Goal: Check status: Check status

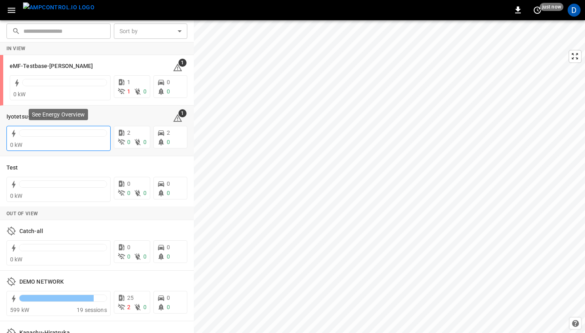
click at [52, 137] on div at bounding box center [63, 134] width 88 height 11
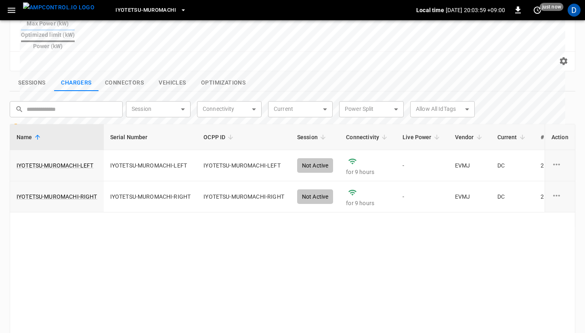
scroll to position [297, 0]
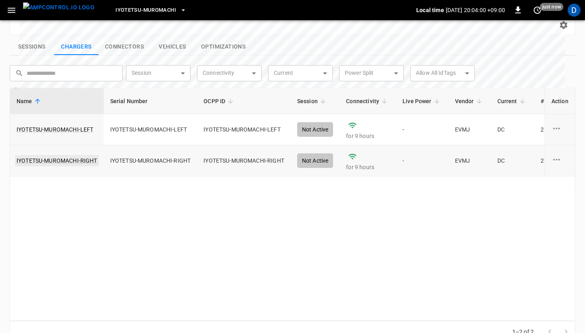
click at [71, 155] on link "IYOTETSU-MUROMACHI-RIGHT" at bounding box center [57, 160] width 84 height 11
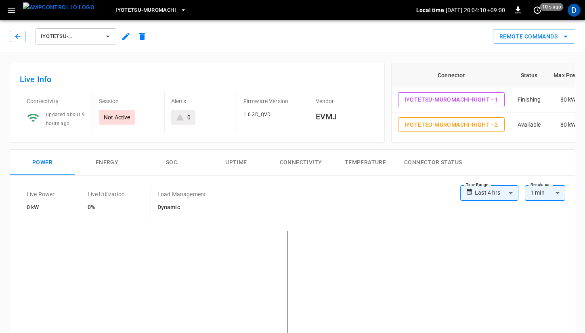
click at [82, 32] on span "IYOTETSU-MUROMACHI-RIGHT" at bounding box center [71, 36] width 60 height 9
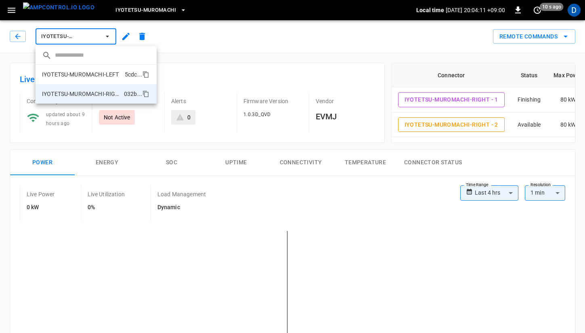
click at [89, 72] on p "IYOTETSU-MUROMACHI-LEFT" at bounding box center [80, 74] width 77 height 8
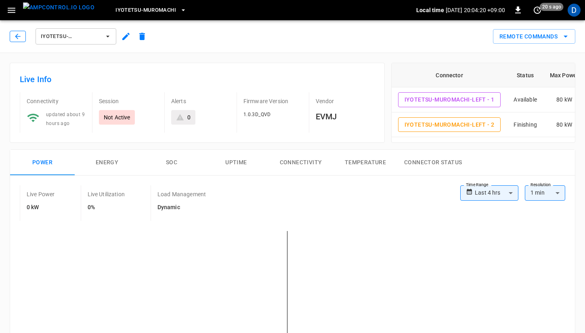
click at [18, 35] on icon "button" at bounding box center [18, 36] width 8 height 8
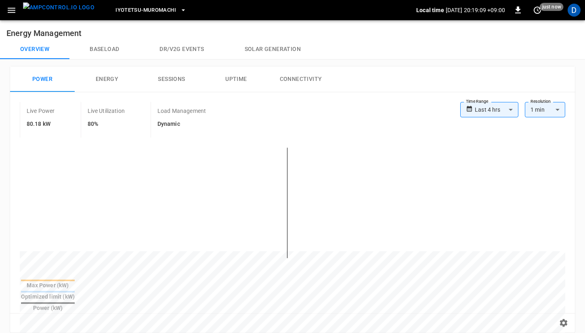
click at [401, 45] on div "Overview Baseload Dr/V2G events Solar generation" at bounding box center [292, 49] width 585 height 19
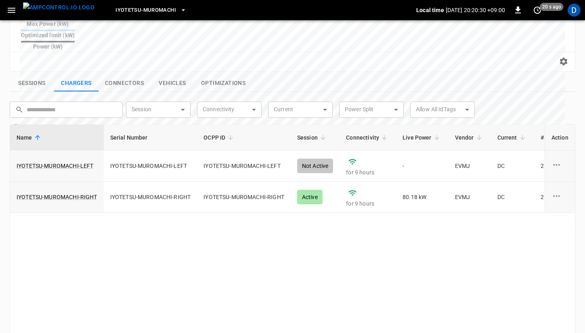
scroll to position [268, 0]
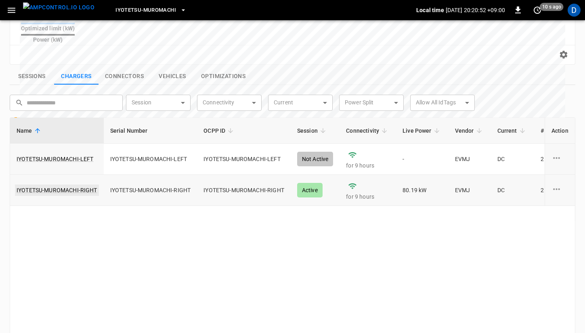
click at [55, 184] on link "IYOTETSU-MUROMACHI-RIGHT" at bounding box center [57, 189] width 84 height 11
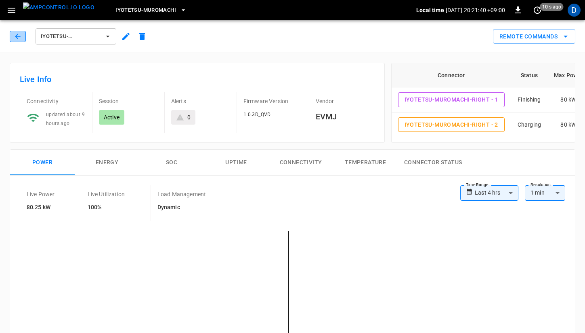
click at [19, 34] on icon "button" at bounding box center [18, 36] width 8 height 8
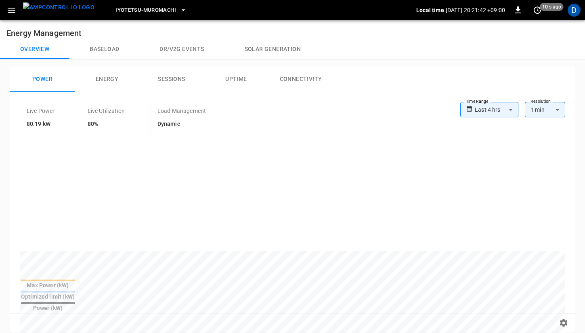
click at [109, 54] on button "Baseload" at bounding box center [104, 49] width 70 height 19
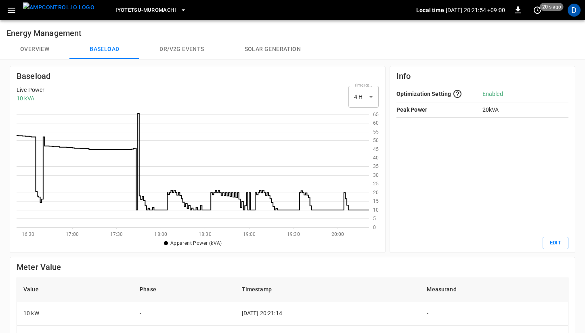
click at [30, 51] on button "Overview" at bounding box center [34, 49] width 69 height 19
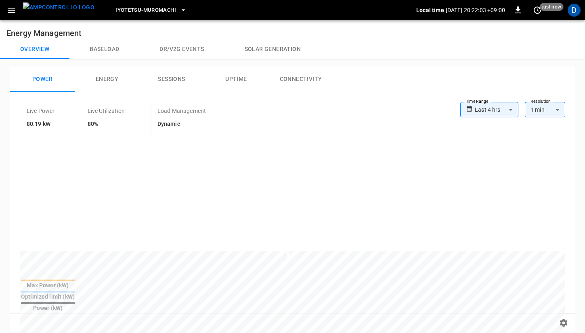
click at [112, 48] on button "Baseload" at bounding box center [104, 49] width 70 height 19
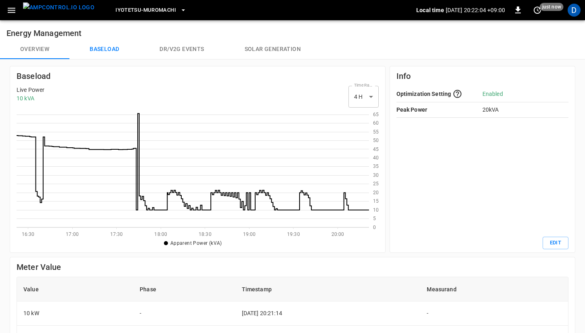
scroll to position [117, 353]
click at [41, 51] on button "Overview" at bounding box center [34, 49] width 69 height 19
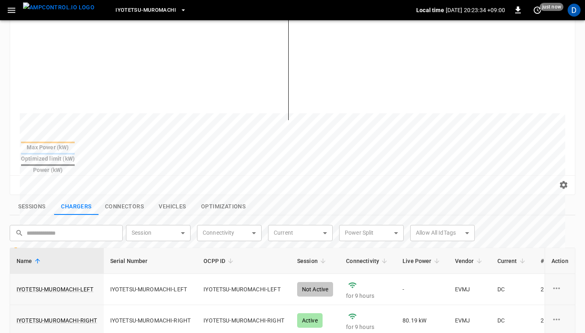
scroll to position [167, 0]
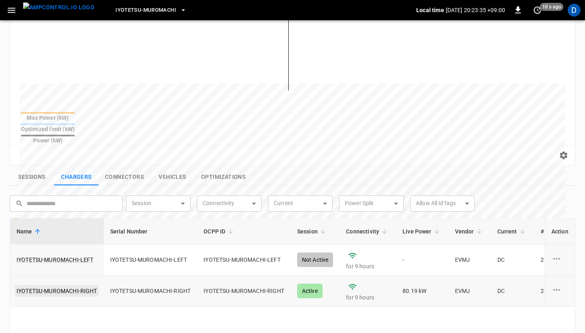
click at [93, 285] on link "IYOTETSU-MUROMACHI-RIGHT" at bounding box center [57, 290] width 84 height 11
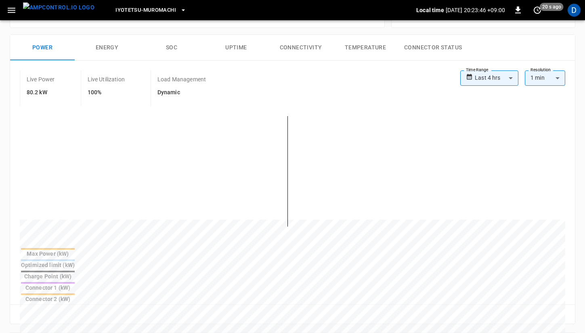
scroll to position [111, 0]
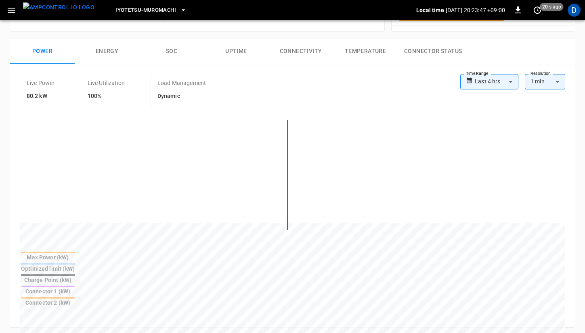
click at [170, 53] on button "SOC" at bounding box center [171, 51] width 65 height 26
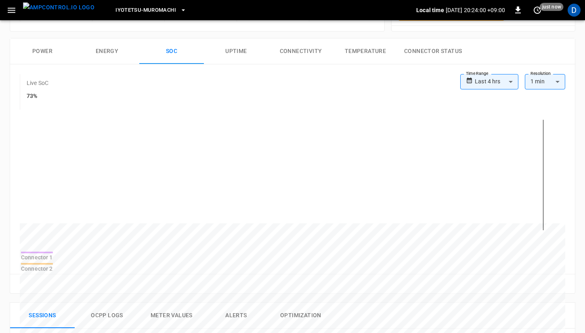
click at [44, 47] on button "Power" at bounding box center [42, 51] width 65 height 26
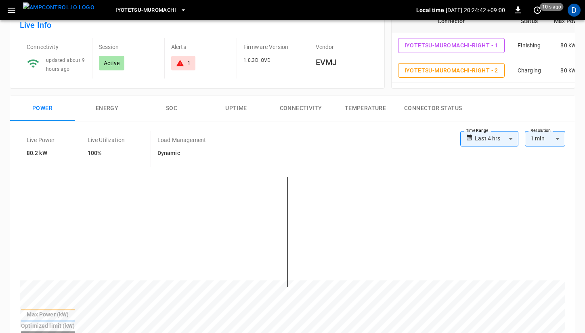
scroll to position [0, 0]
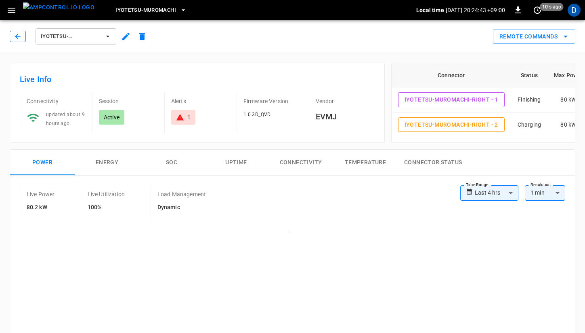
click at [18, 35] on icon "button" at bounding box center [18, 36] width 8 height 8
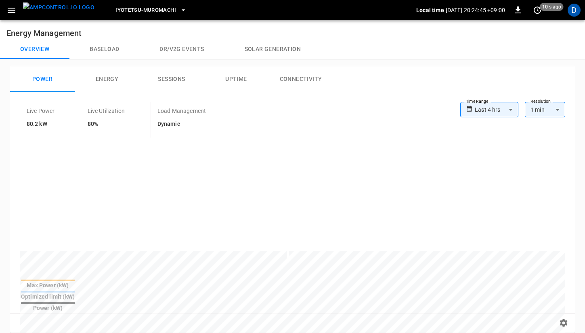
click at [104, 52] on button "Baseload" at bounding box center [104, 49] width 70 height 19
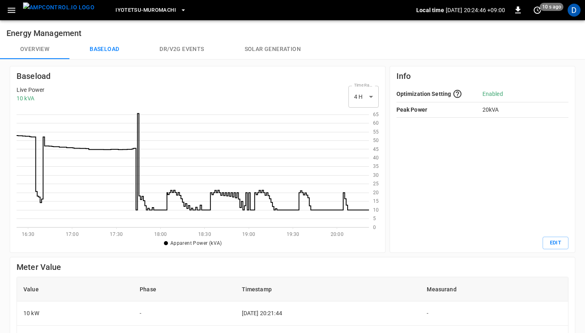
scroll to position [117, 353]
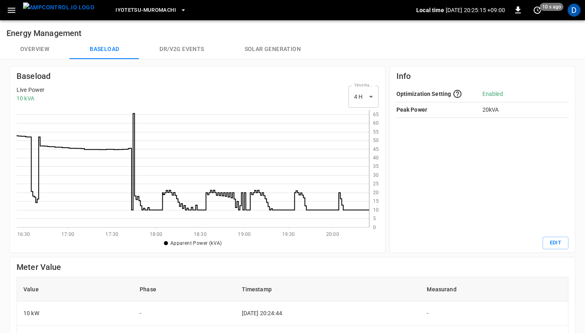
click at [44, 48] on button "Overview" at bounding box center [34, 49] width 69 height 19
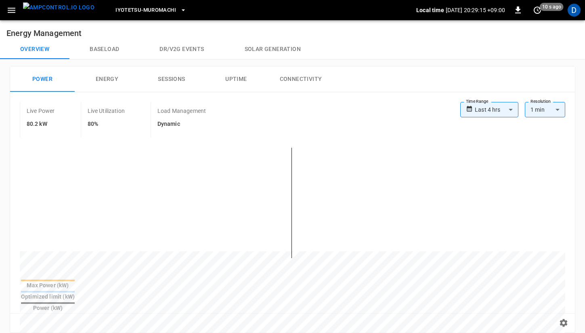
click at [97, 82] on button "Energy" at bounding box center [107, 79] width 65 height 26
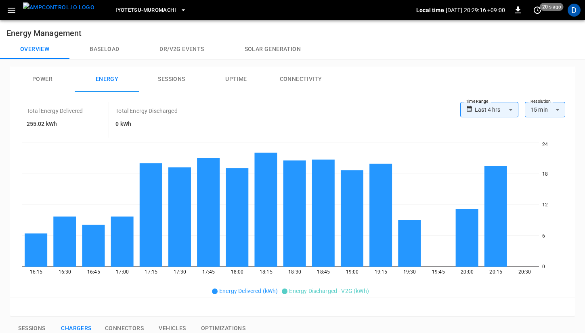
click at [42, 75] on button "Power" at bounding box center [42, 79] width 65 height 26
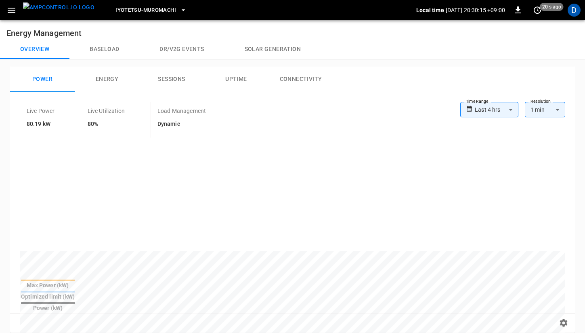
click at [101, 46] on button "Baseload" at bounding box center [104, 49] width 70 height 19
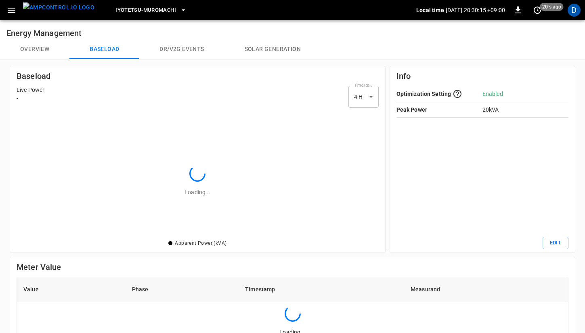
scroll to position [127, 362]
click at [48, 51] on button "Overview" at bounding box center [34, 49] width 69 height 19
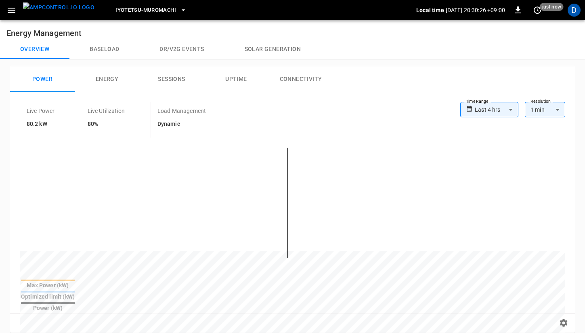
click at [351, 44] on div "Overview Baseload Dr/V2G events Solar generation" at bounding box center [292, 49] width 585 height 19
click at [105, 51] on button "Baseload" at bounding box center [104, 49] width 70 height 19
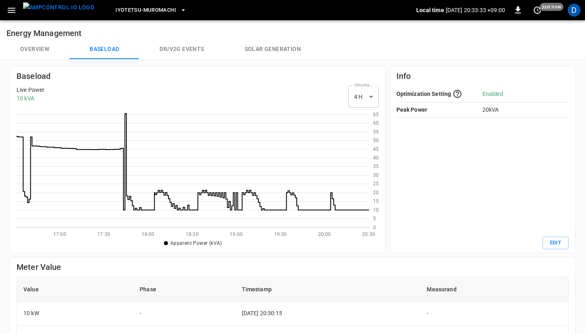
scroll to position [117, 353]
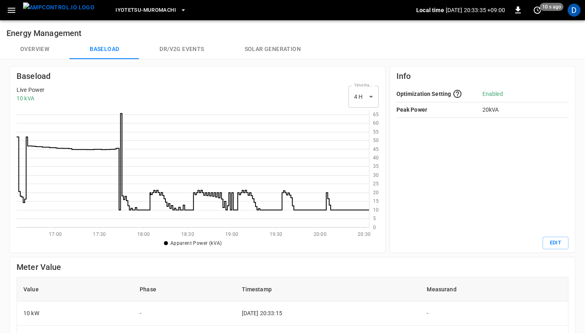
scroll to position [117, 353]
click at [367, 93] on body "Iyotetsu-Muromachi Local time 2025-09-04 20:33:37 +09:00 0 10 s ago D Energy Ma…" at bounding box center [292, 271] width 585 height 542
click at [364, 129] on li "24 H" at bounding box center [364, 130] width 30 height 13
type input "***"
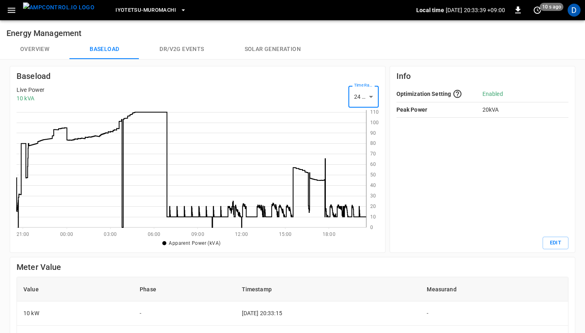
scroll to position [117, 350]
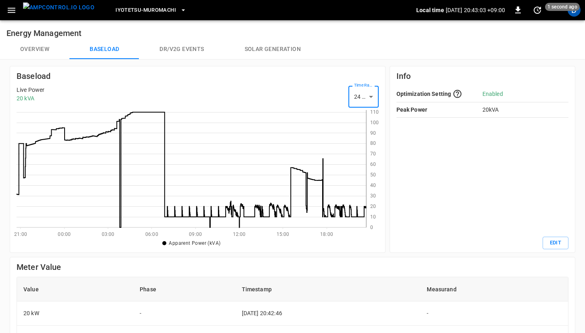
click at [31, 40] on button "Overview" at bounding box center [34, 49] width 69 height 19
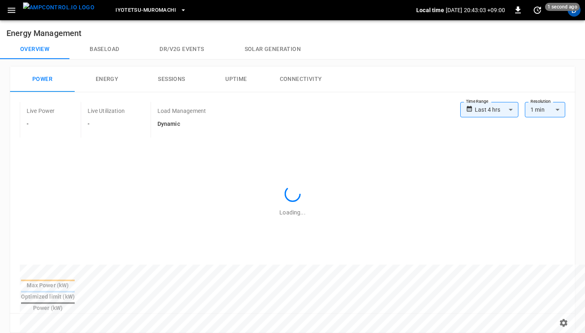
type input "**********"
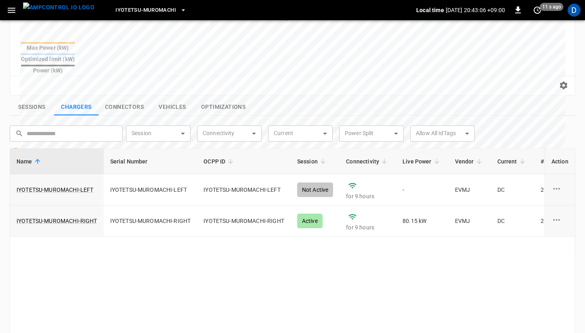
scroll to position [297, 0]
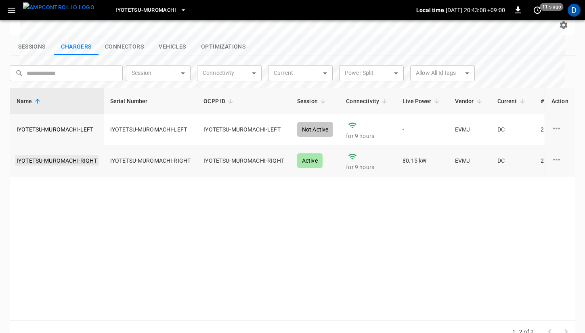
click at [51, 155] on link "IYOTETSU-MUROMACHI-RIGHT" at bounding box center [57, 160] width 84 height 11
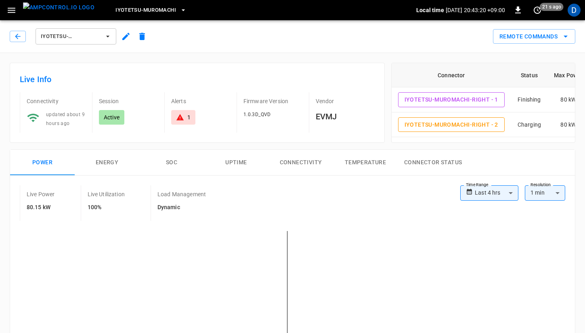
click at [264, 59] on div "Live Info Connectivity updated about 9 hours ago Session Active Alerts 1 Firmwa…" at bounding box center [194, 99] width 382 height 86
